Goal: Answer question/provide support

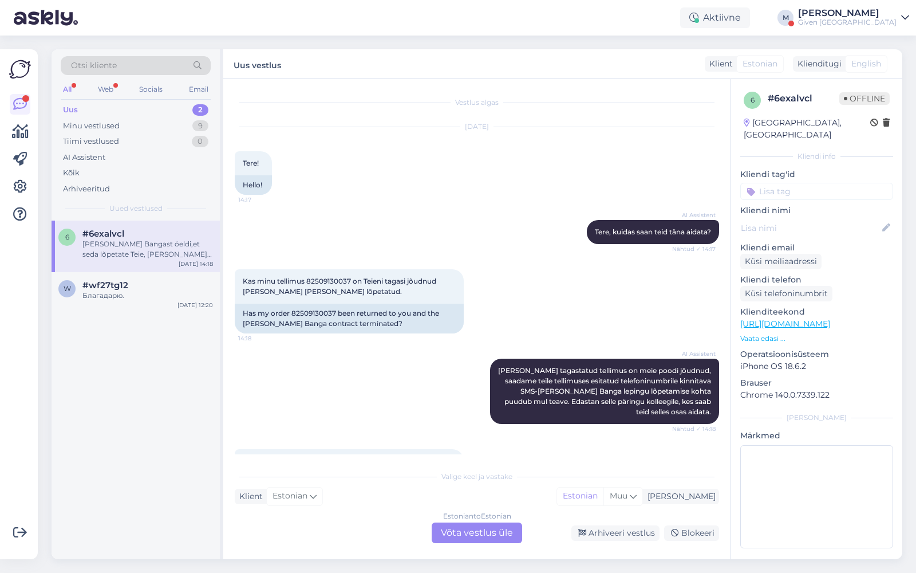
scroll to position [72, 0]
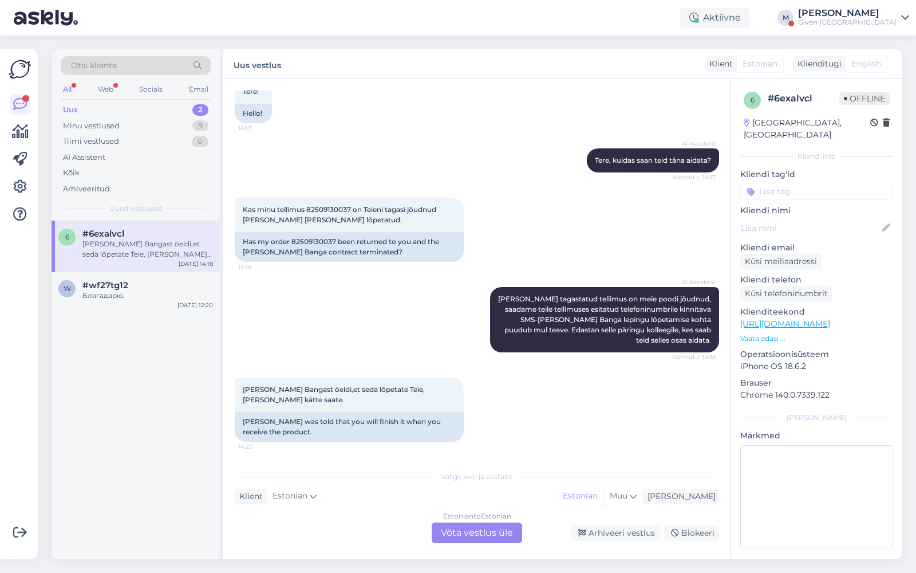
click at [457, 532] on div "Estonian to Estonian Võta vestlus üle" at bounding box center [477, 532] width 90 height 21
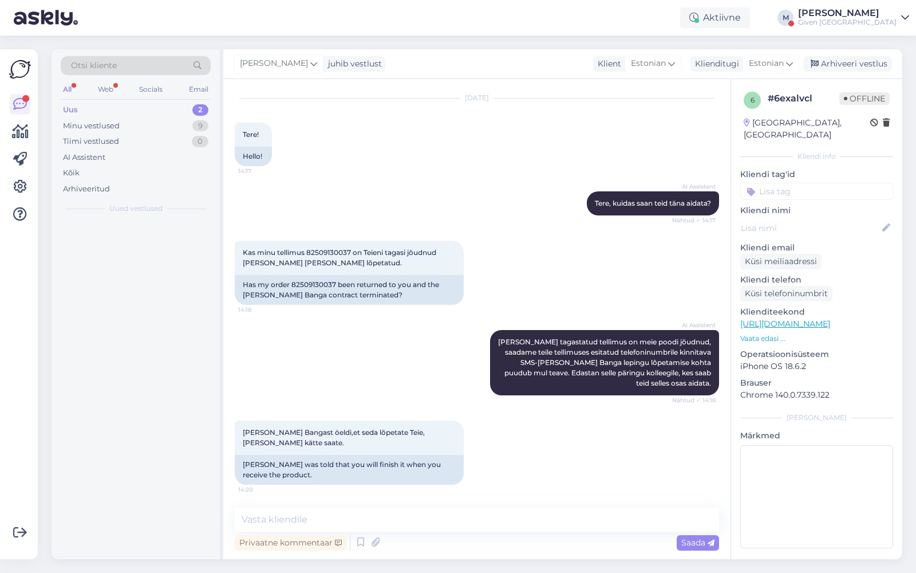
scroll to position [29, 0]
click at [443, 524] on textarea at bounding box center [477, 519] width 485 height 24
type textarea "Tere! palun öelge oma nimi, niimoodi ei saa me teie tellimust vaadata?"
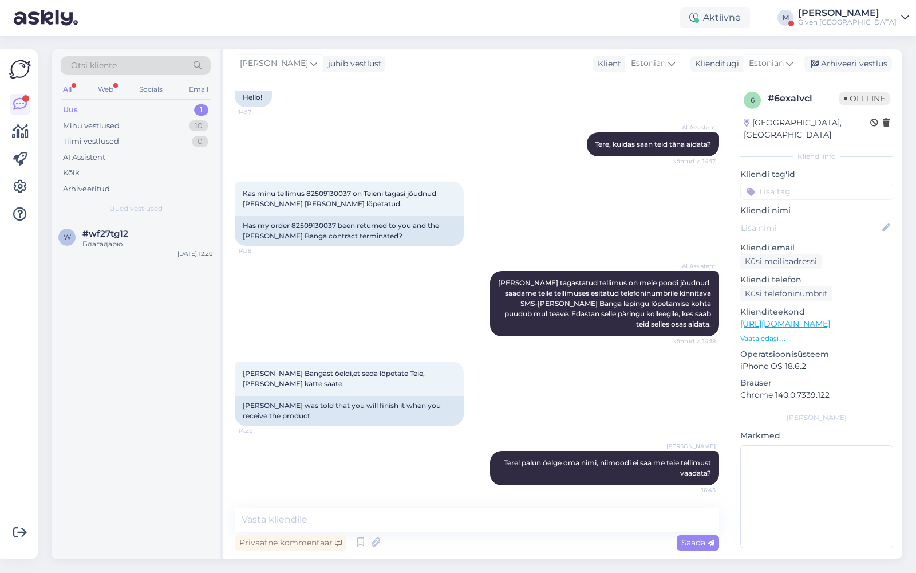
click at [648, 364] on div "[PERSON_NAME] Bangast öeldi,et seda lõpetate Teie, [PERSON_NAME] kätte saate. 1…" at bounding box center [477, 393] width 485 height 89
drag, startPoint x: 291, startPoint y: 223, endPoint x: 335, endPoint y: 223, distance: 43.5
click at [335, 223] on div "Has my order 82509130037 been returned to you and the [PERSON_NAME] Banga contr…" at bounding box center [349, 231] width 229 height 30
click at [443, 522] on textarea at bounding box center [477, 519] width 485 height 24
type textarea "m"
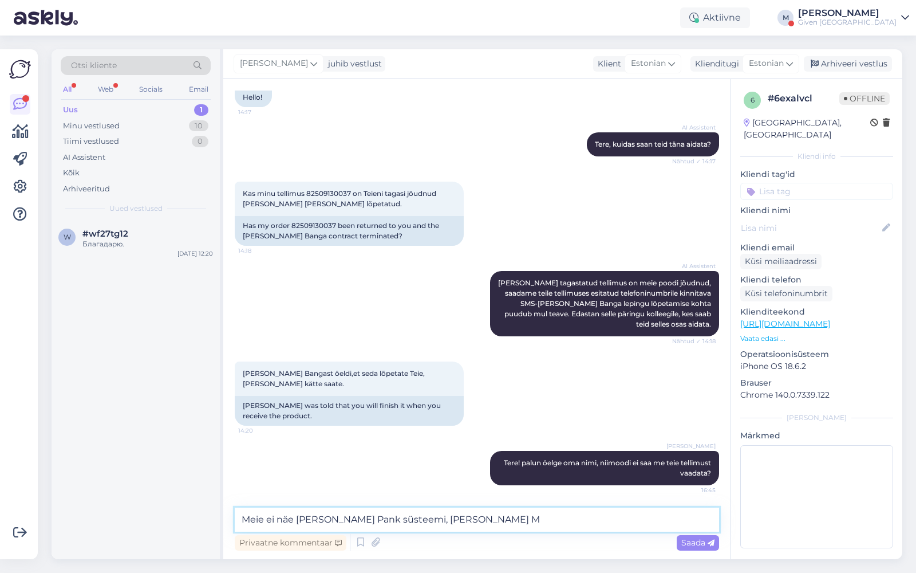
type textarea "Meie ei näe [PERSON_NAME] Pank süsteemi, [PERSON_NAME]"
click at [426, 521] on textarea "Meie ei näe [PERSON_NAME] Pank süsteemi, [PERSON_NAME]" at bounding box center [477, 519] width 485 height 24
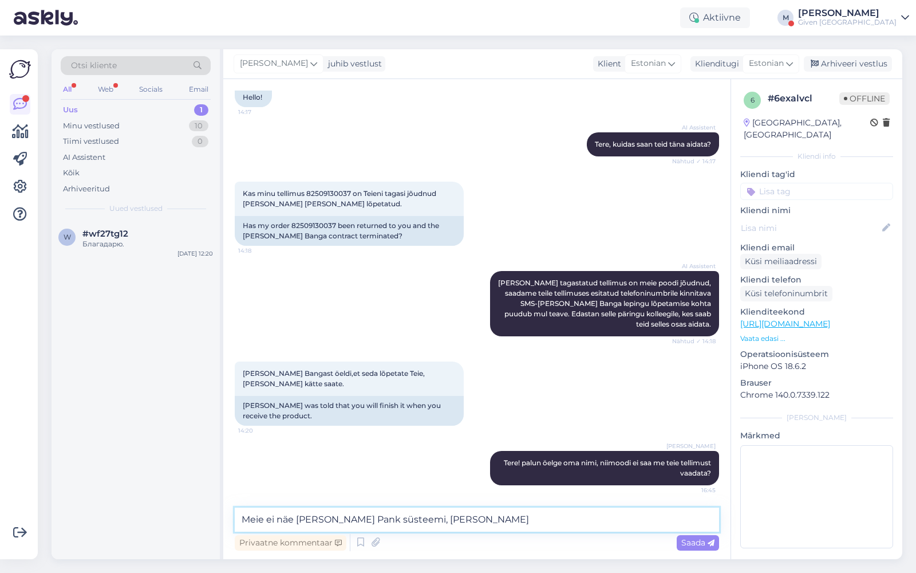
click at [426, 521] on textarea "Meie ei näe [PERSON_NAME] Pank süsteemi, [PERSON_NAME]" at bounding box center [477, 519] width 485 height 24
click at [105, 87] on div "Web" at bounding box center [106, 89] width 20 height 15
click at [109, 246] on div "Благадарю." at bounding box center [147, 244] width 131 height 10
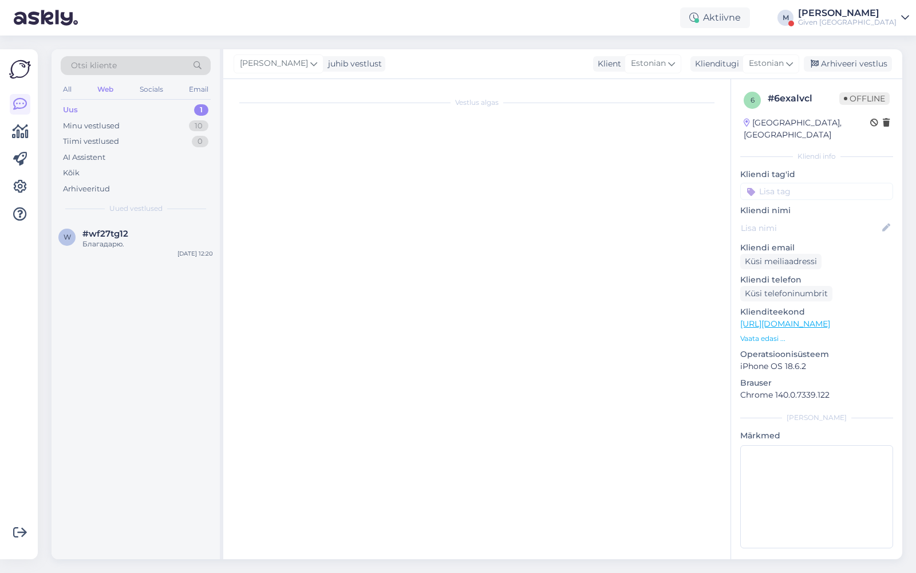
scroll to position [1055, 0]
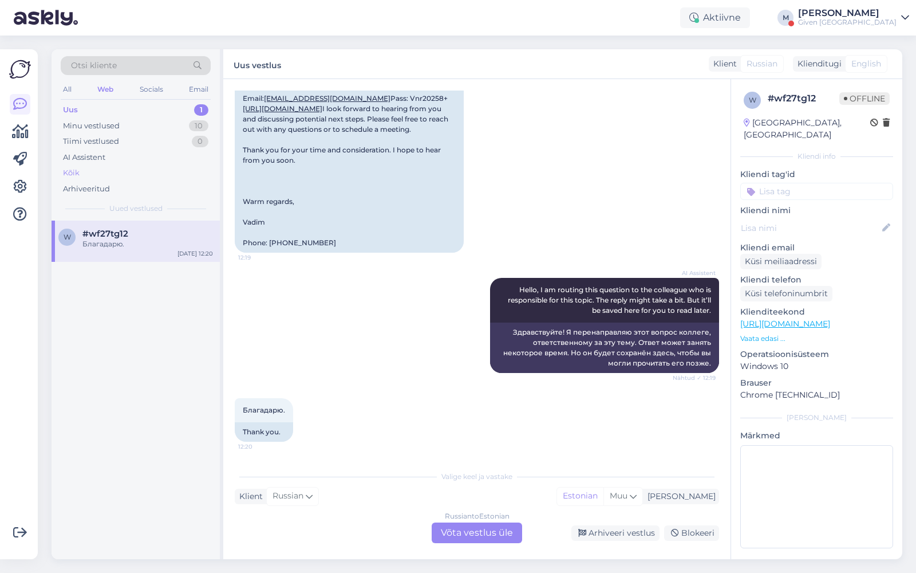
click at [69, 173] on div "Kõik" at bounding box center [71, 172] width 17 height 11
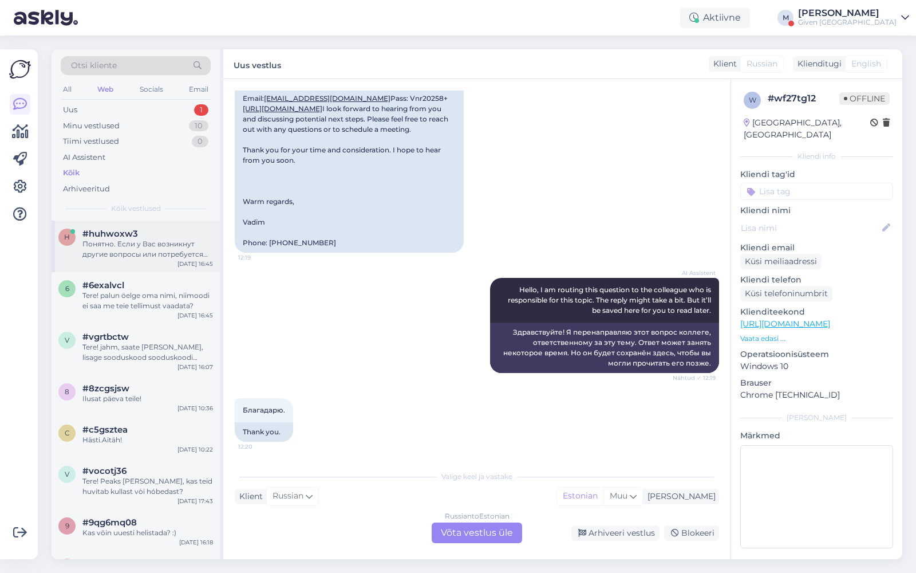
click at [140, 248] on div "Понятно. Если у Вас возникнут другие вопросы или потребуется помощь с нашими ус…" at bounding box center [147, 249] width 131 height 21
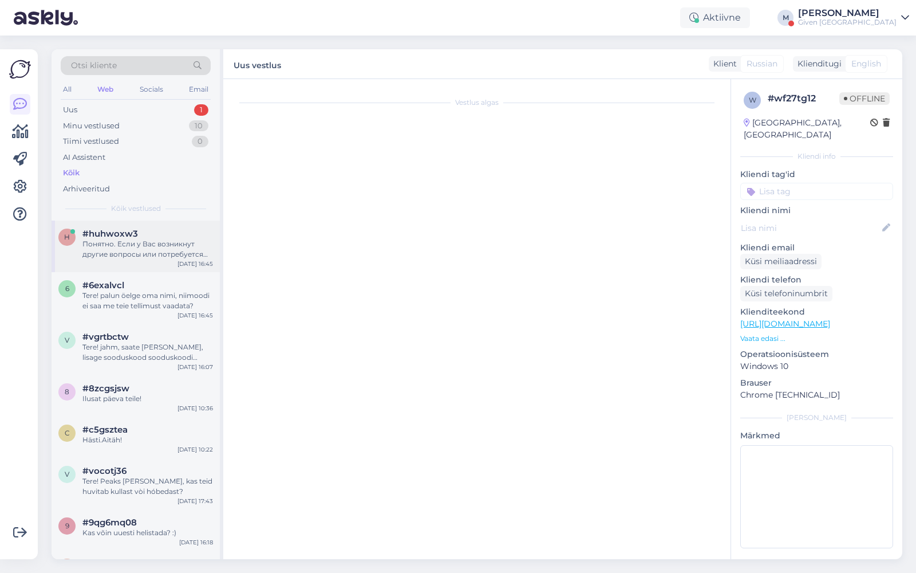
scroll to position [389, 0]
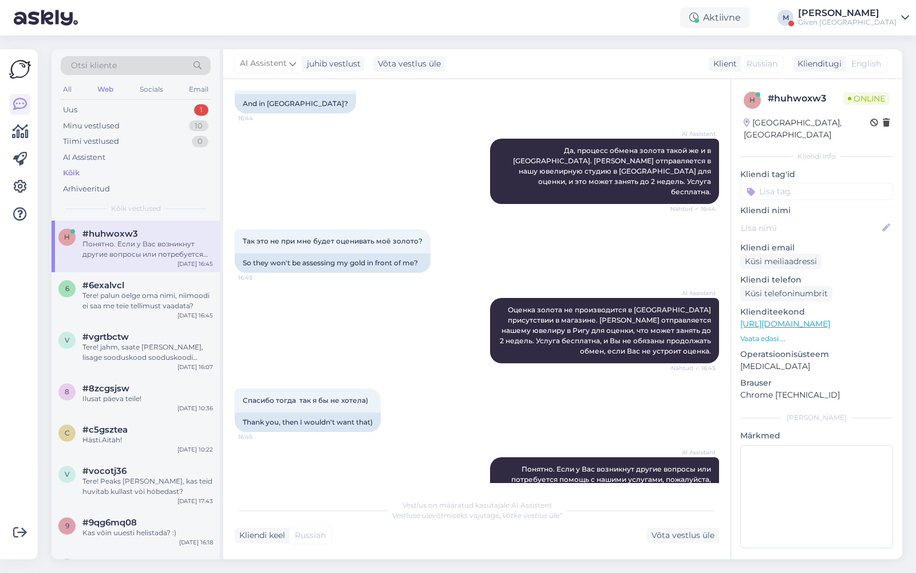
drag, startPoint x: 435, startPoint y: 452, endPoint x: 444, endPoint y: 471, distance: 21.3
click at [442, 466] on div "Vestlus algas [DATE] С 16:43 WITH AI Assistent Здравствуйте, чем могу помочь се…" at bounding box center [482, 286] width 495 height 392
click at [698, 534] on div "Võta vestlus üle" at bounding box center [683, 535] width 72 height 15
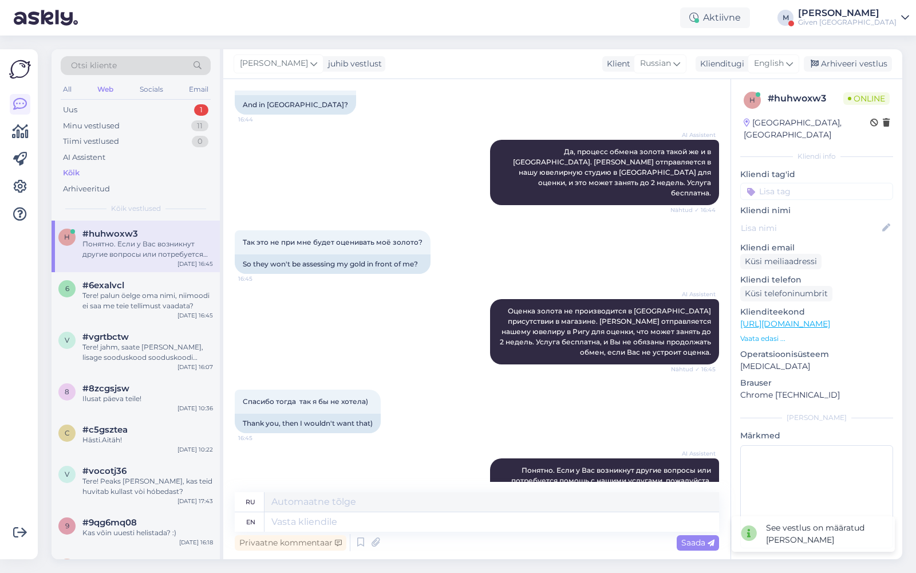
scroll to position [388, 0]
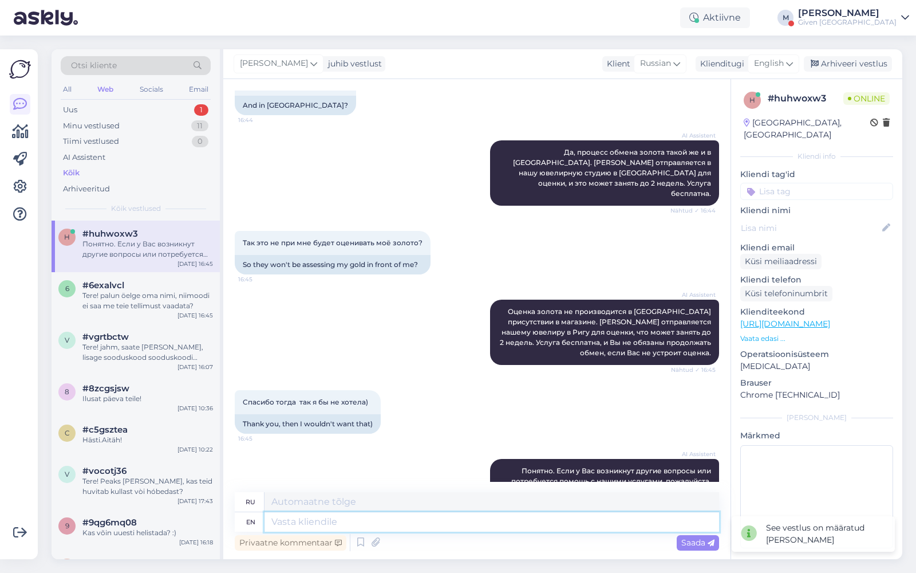
click at [477, 518] on textarea at bounding box center [492, 521] width 455 height 19
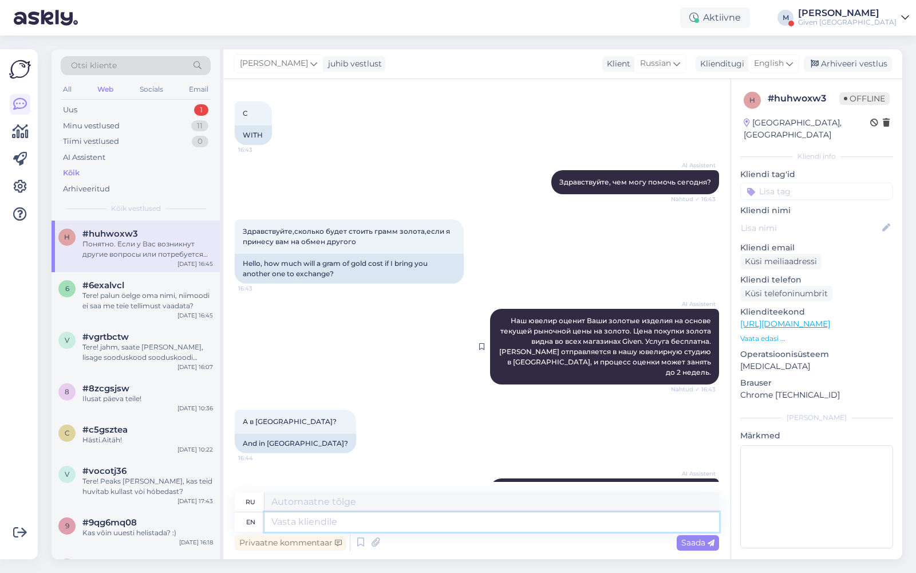
scroll to position [60, 0]
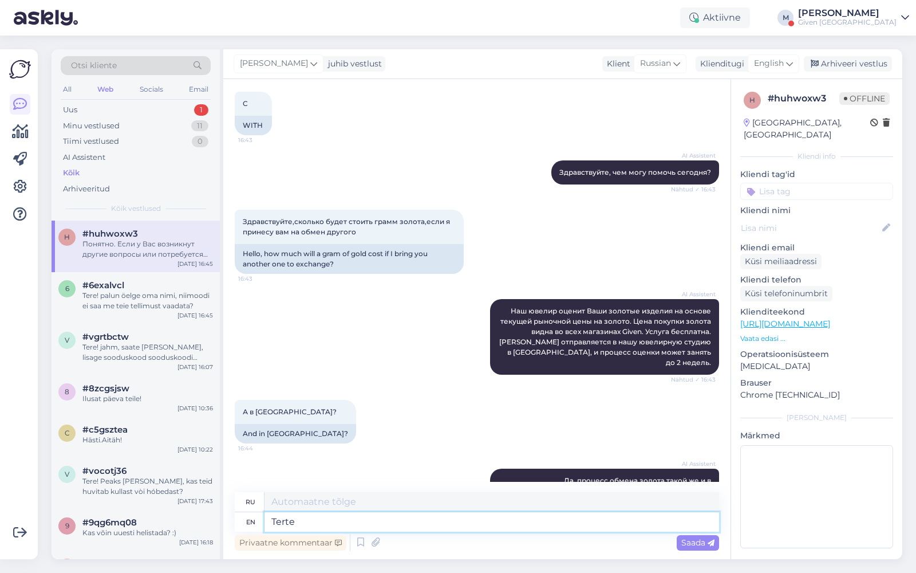
type textarea "Terte!"
type textarea "Терте!"
type textarea "Tere!"
type textarea "Вот!"
type textarea "Tere! Grammi hi"
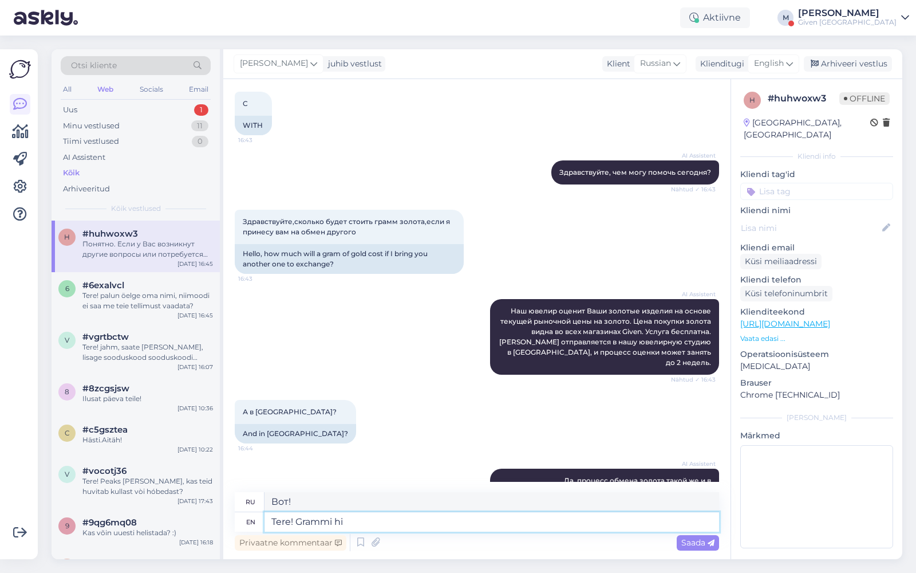
type textarea "Tere! Grammi"
type textarea "Tere! Grammi hind 5"
type textarea "Tere! Grammi hind"
type textarea "Tere! Grammi hind 585 on"
type textarea "Tere! Grammi hind 585"
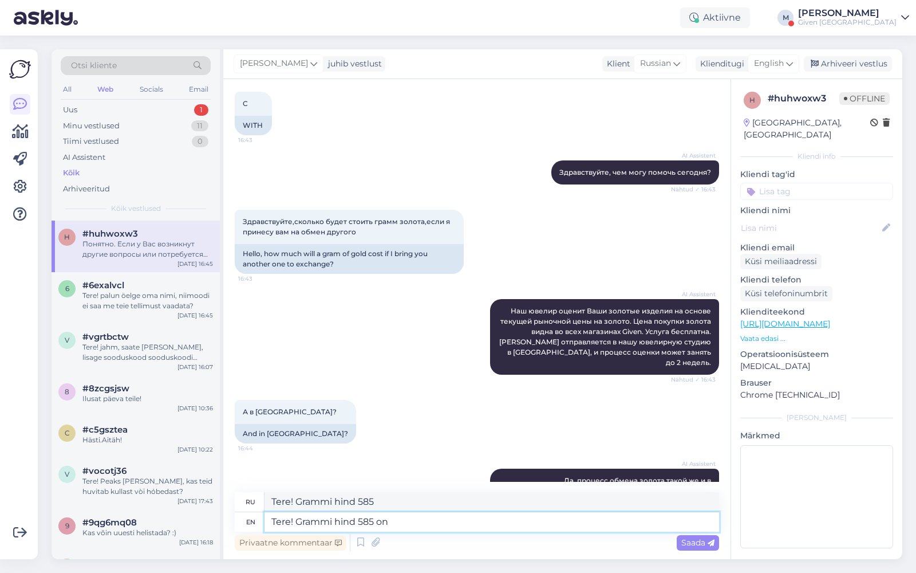
type textarea "Tere! Grammi hind 585 on"
type textarea "Tere! Grammi hind 585 on 59.87 e"
type textarea "Тере! [PERSON_NAME] 585 на 59.87"
type textarea "Tere! Grammi hind 585 on 59.87 eur"
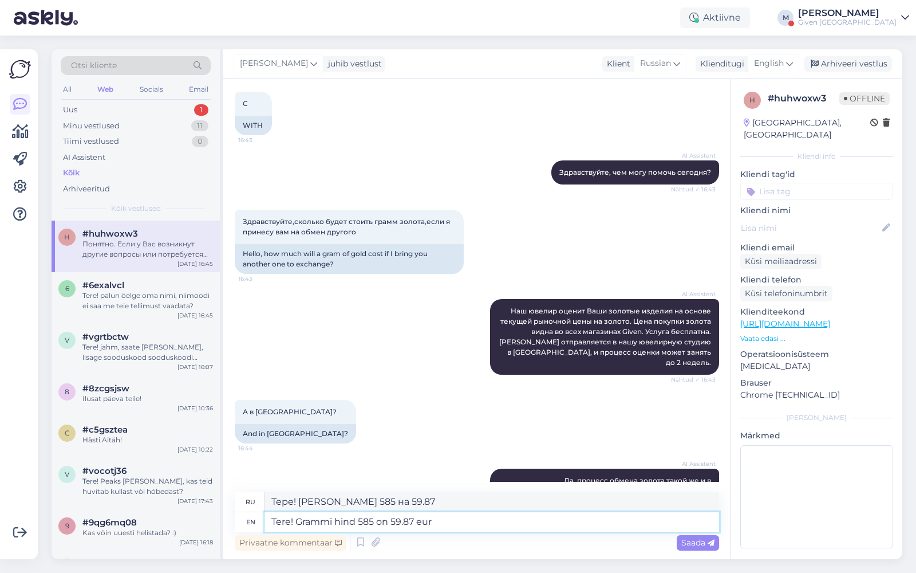
type textarea "Тере! Grammi Hind 585 за 59.87 евро"
type textarea "Tere! Grammi hind 585 on 59.87 eur /gr"
type textarea "Тере! Грамми Хинд 585 по 59.87 евро/гр"
type textarea "Tere! Grammi hind 585 on 59.87 eur /gr"
click at [698, 539] on span "Saada" at bounding box center [698, 542] width 33 height 10
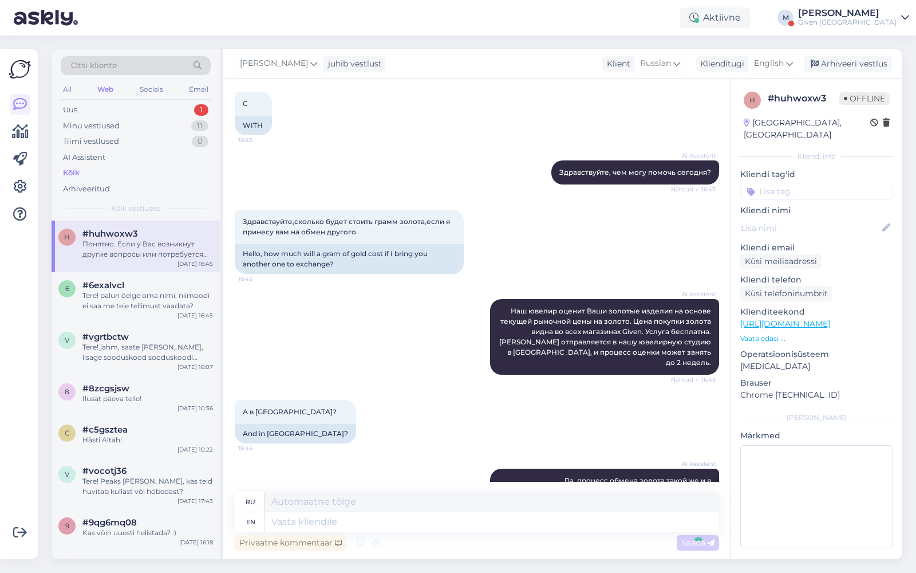
scroll to position [459, 0]
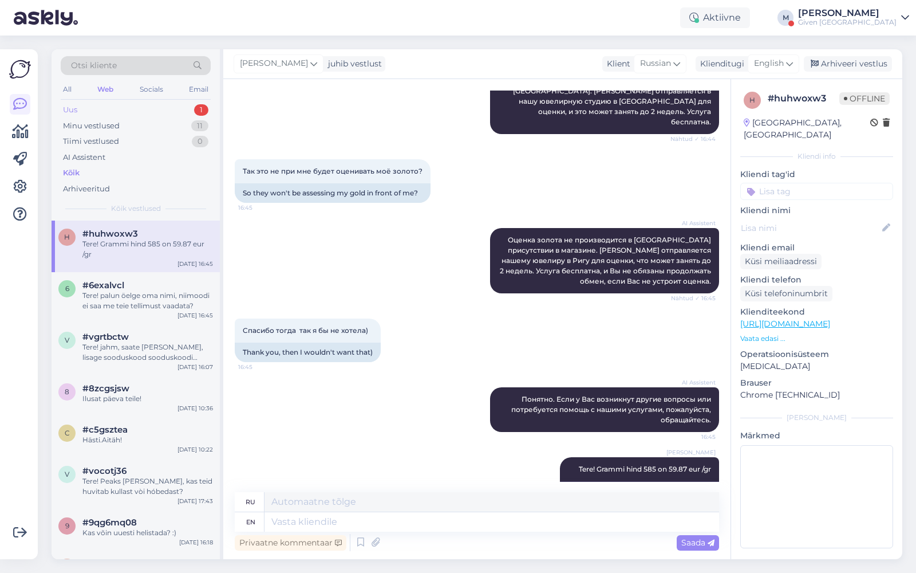
click at [156, 112] on div "Uus 1" at bounding box center [136, 110] width 150 height 16
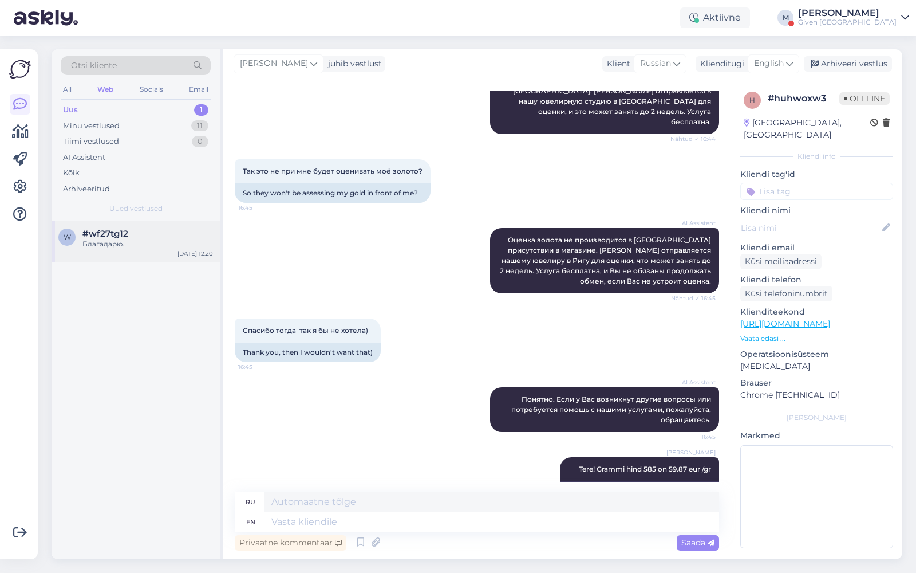
click at [146, 239] on div "Благадарю." at bounding box center [147, 244] width 131 height 10
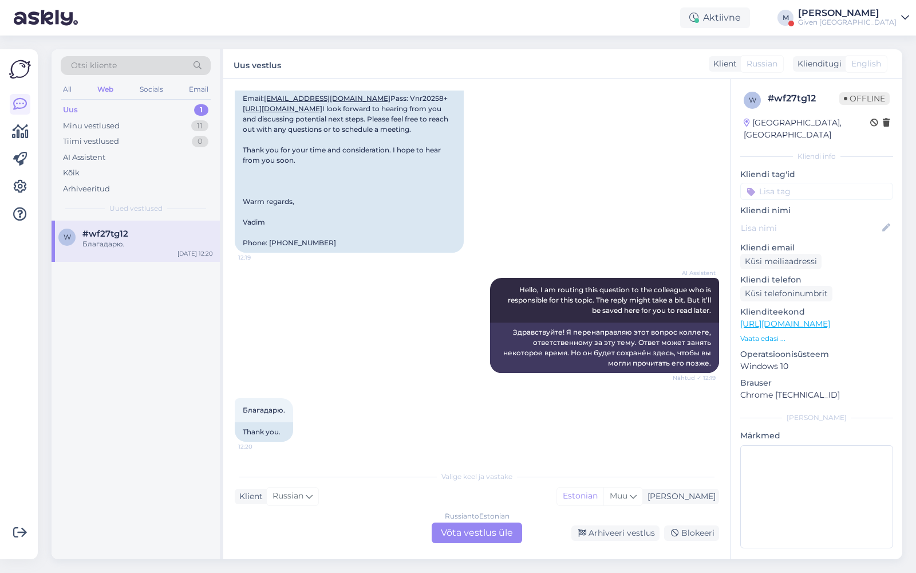
scroll to position [1055, 0]
click at [97, 167] on div "Kõik" at bounding box center [136, 173] width 150 height 16
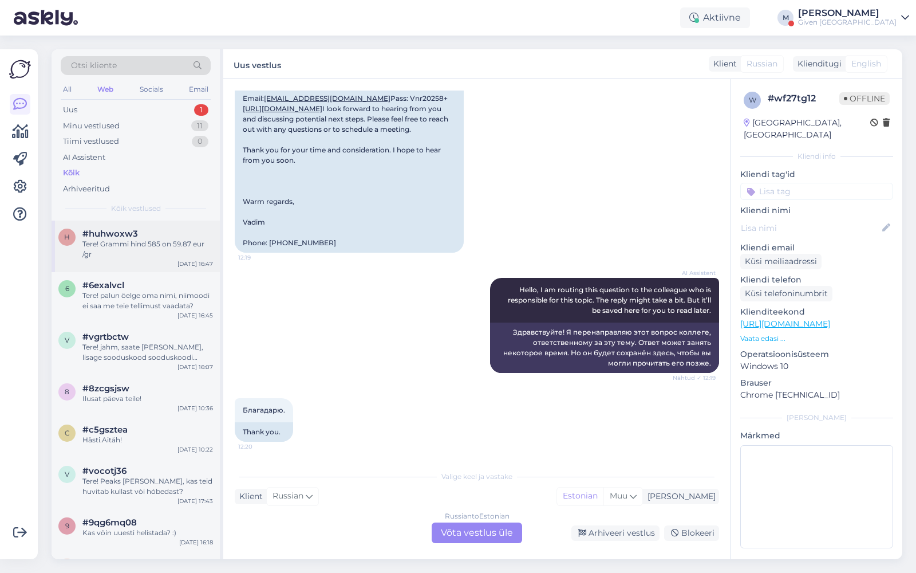
click at [171, 242] on div "Tere! Grammi hind 585 on 59.87 eur /gr" at bounding box center [147, 249] width 131 height 21
